Goal: Information Seeking & Learning: Learn about a topic

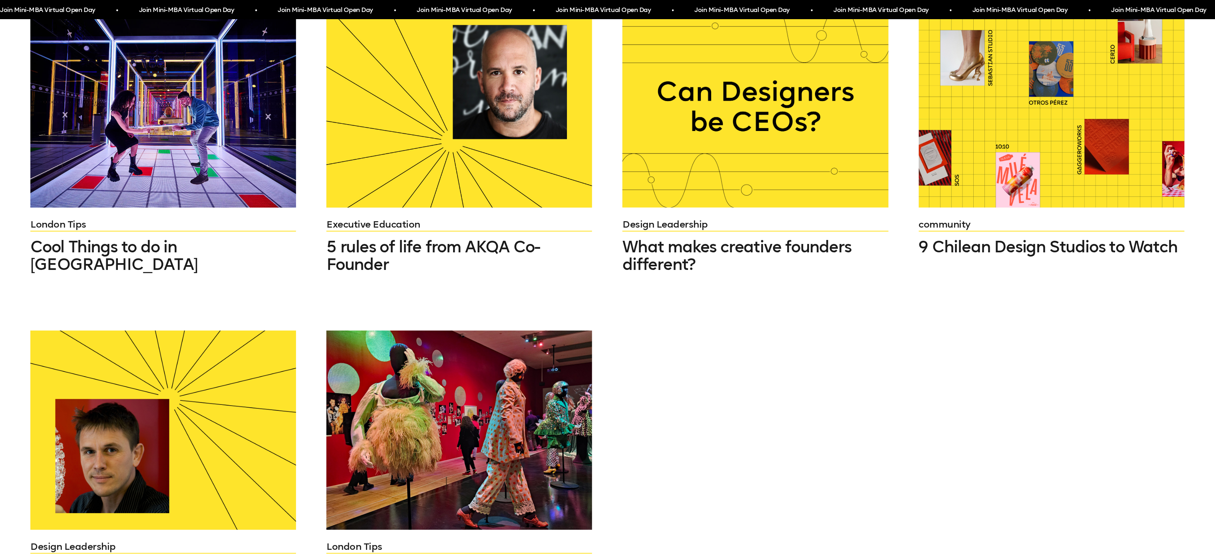
scroll to position [976, 0]
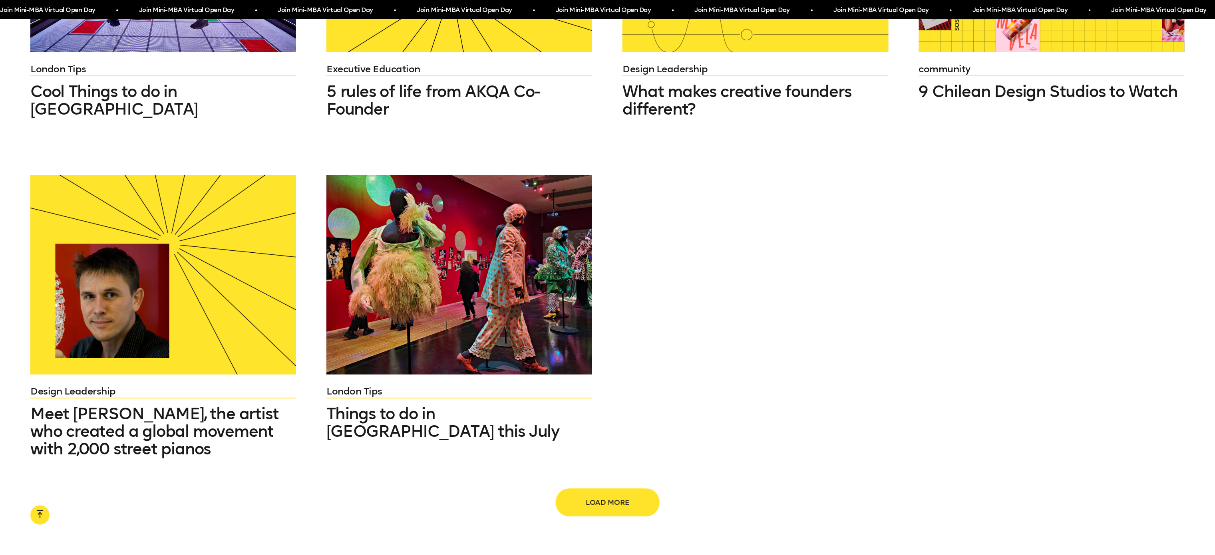
click at [594, 495] on span "Load more" at bounding box center [607, 502] width 77 height 15
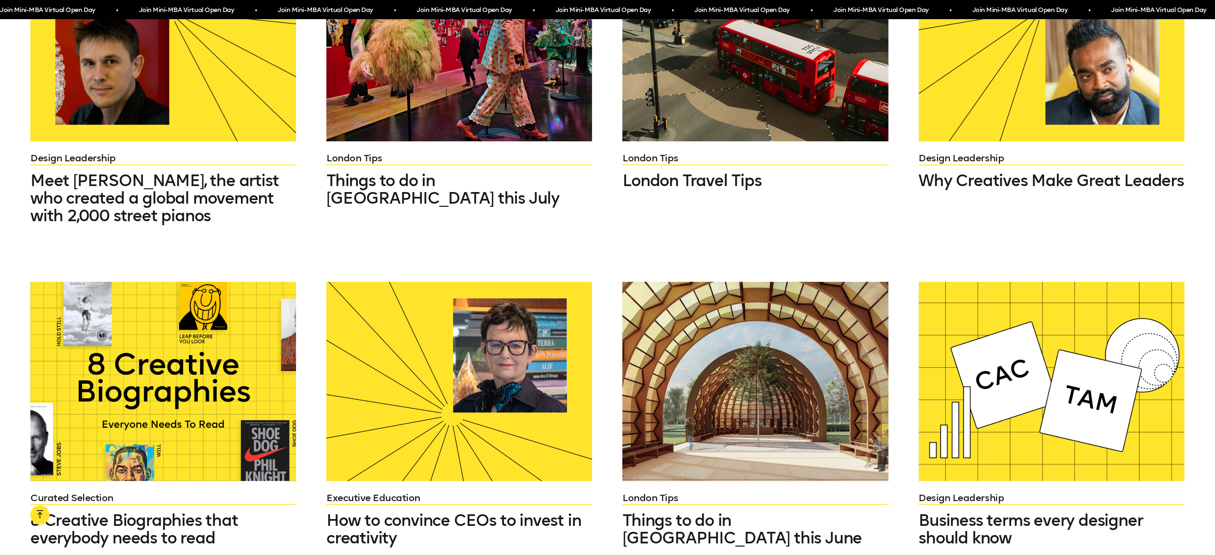
scroll to position [1335, 0]
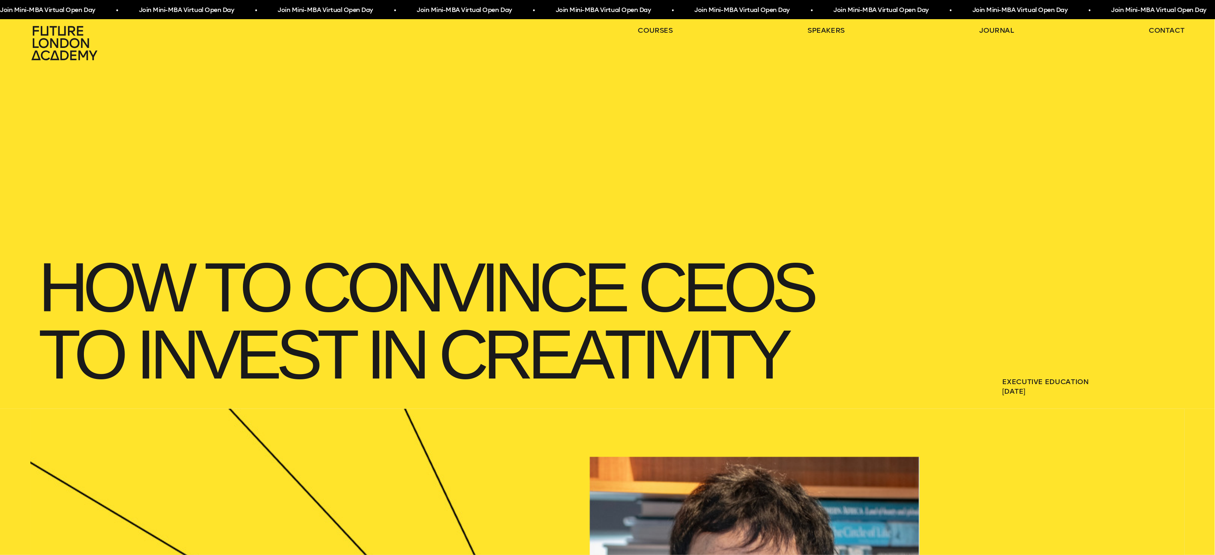
scroll to position [243, 0]
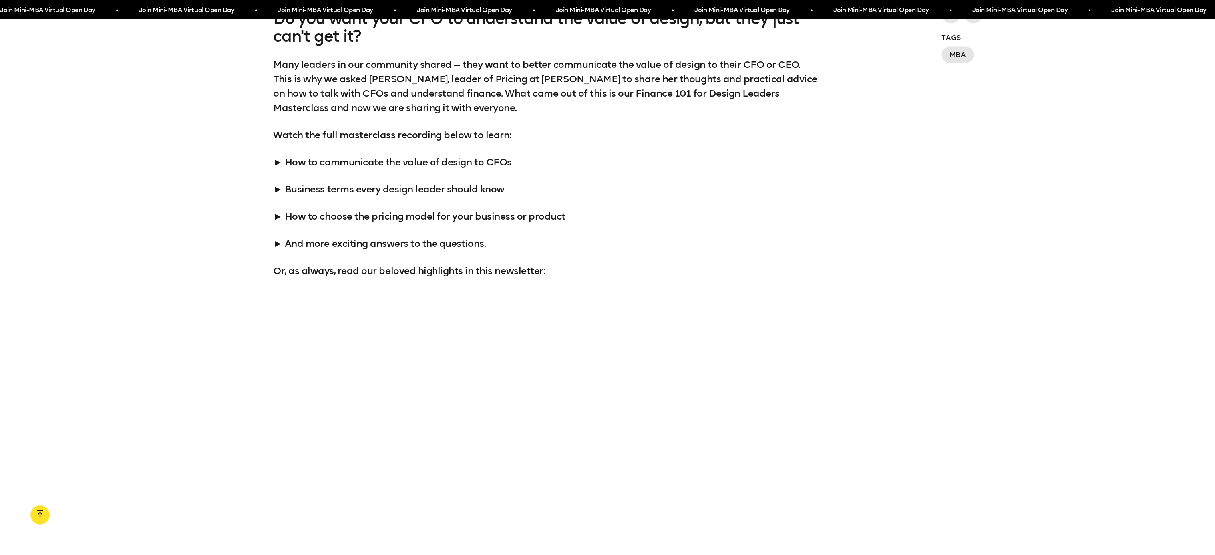
scroll to position [1093, 0]
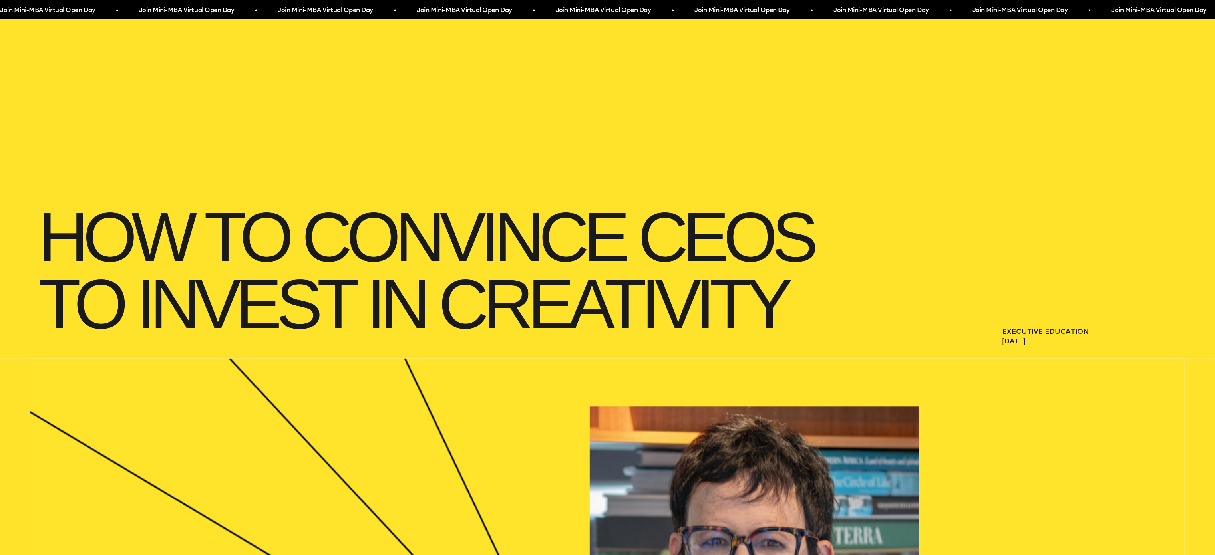
scroll to position [93, 0]
